Goal: Entertainment & Leisure: Consume media (video, audio)

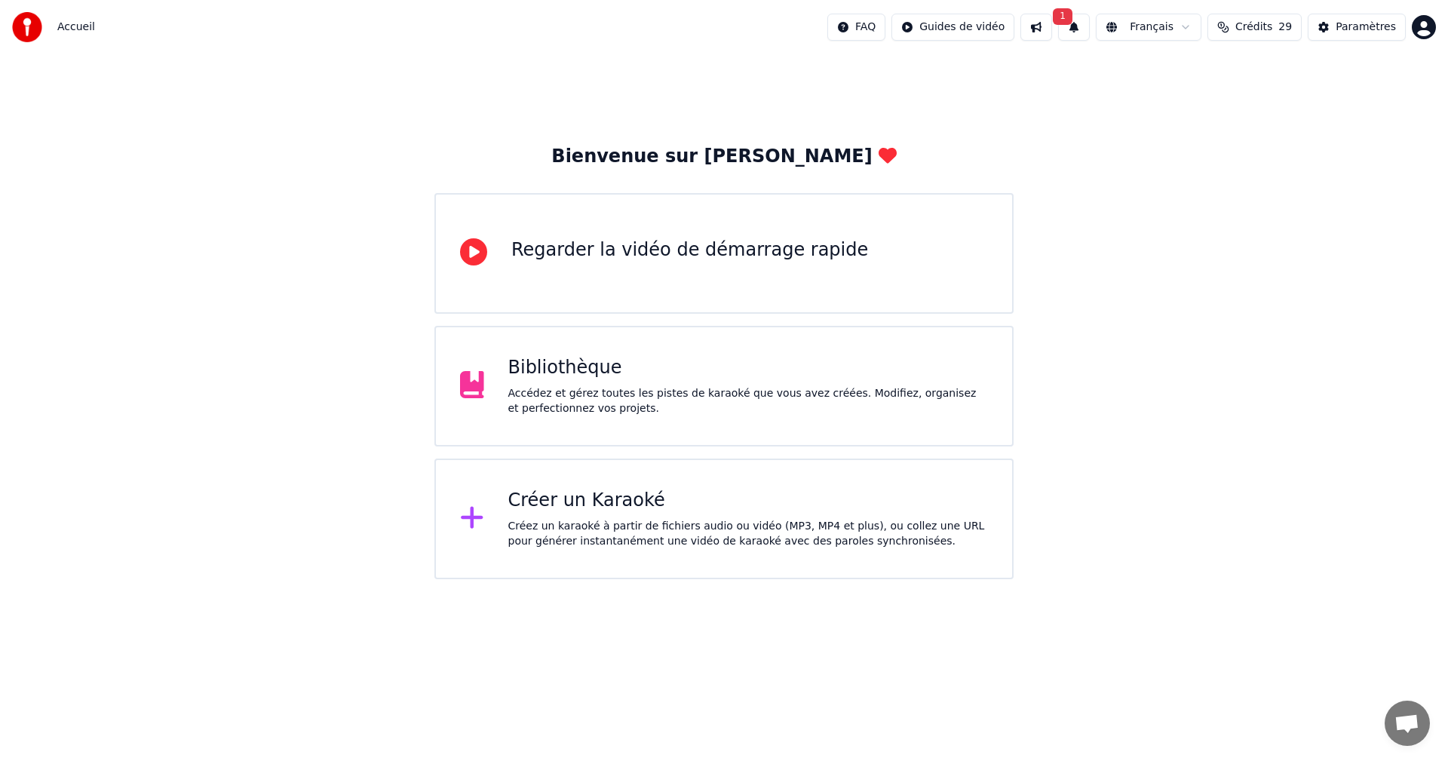
click at [1081, 26] on button "1" at bounding box center [1074, 27] width 32 height 27
click at [1202, 73] on button "Mettre à Jour" at bounding box center [1235, 74] width 94 height 27
click at [519, 398] on div "Accédez et gérez toutes les pistes de karaoké que vous avez créées. Modifiez, o…" at bounding box center [748, 401] width 480 height 30
